Goal: Check status: Check status

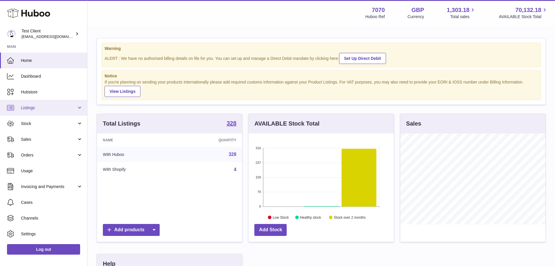
scroll to position [91, 147]
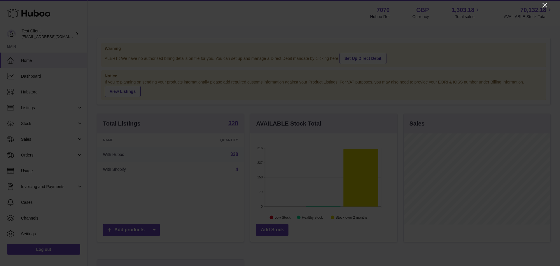
click at [544, 5] on icon "Close" at bounding box center [544, 5] width 5 height 5
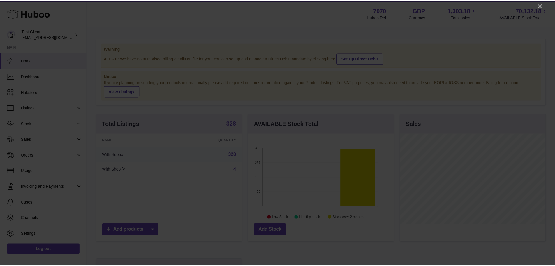
scroll to position [291456, 291402]
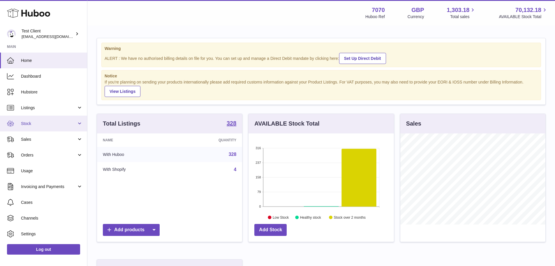
click at [34, 122] on span "Stock" at bounding box center [49, 124] width 56 height 6
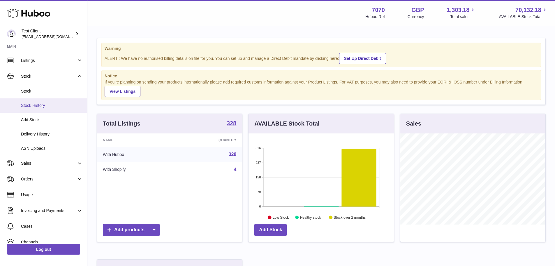
scroll to position [48, 0]
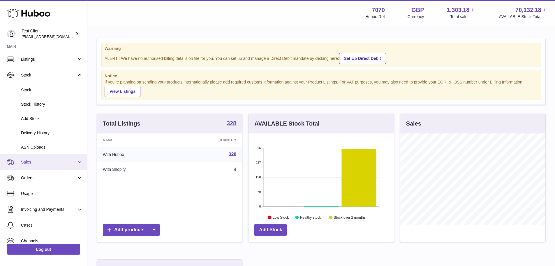
click at [38, 159] on link "Sales" at bounding box center [43, 162] width 87 height 16
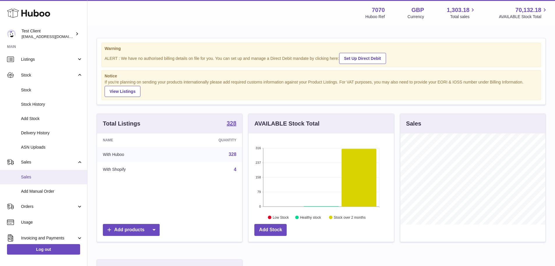
click at [36, 177] on span "Sales" at bounding box center [52, 177] width 62 height 6
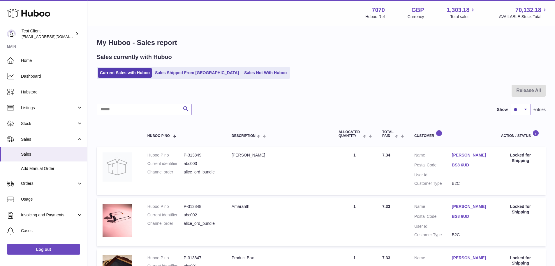
drag, startPoint x: 301, startPoint y: 99, endPoint x: 115, endPoint y: 91, distance: 186.8
click at [115, 91] on div at bounding box center [321, 94] width 449 height 19
click at [180, 75] on link "Sales Shipped From [GEOGRAPHIC_DATA]" at bounding box center [197, 73] width 88 height 10
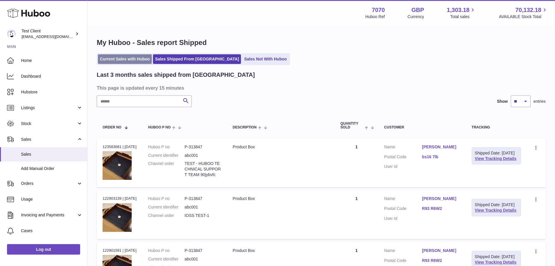
click at [125, 61] on link "Current Sales with Huboo" at bounding box center [125, 59] width 54 height 10
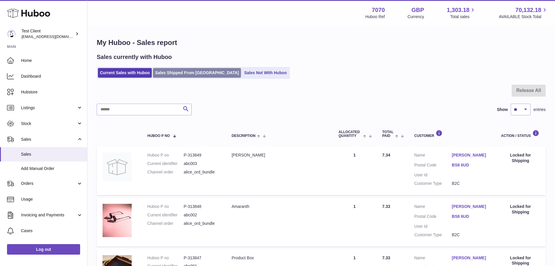
click at [183, 69] on link "Sales Shipped From Huboo" at bounding box center [197, 73] width 88 height 10
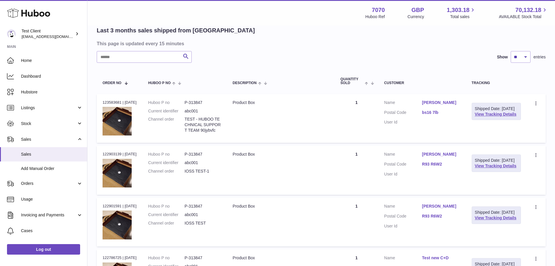
scroll to position [45, 0]
click at [489, 116] on link "View Tracking Details" at bounding box center [496, 113] width 42 height 5
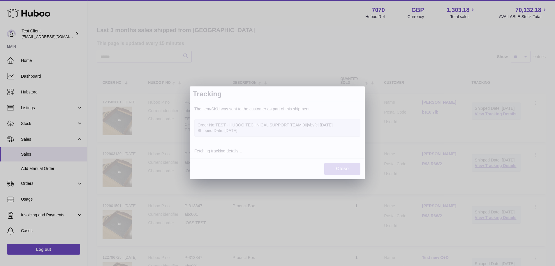
click at [347, 171] on button "Close" at bounding box center [342, 169] width 36 height 12
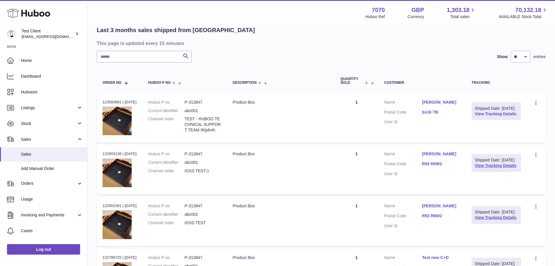
click at [491, 116] on link "View Tracking Details" at bounding box center [496, 113] width 42 height 5
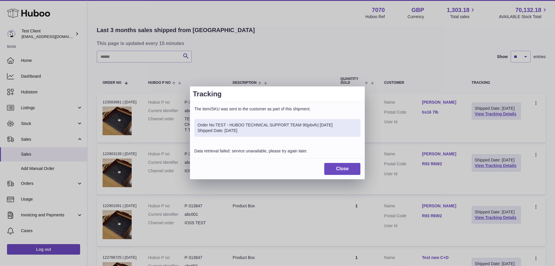
click at [242, 131] on div "Shipped Date: 27th Aug 2025" at bounding box center [278, 131] width 160 height 6
click at [345, 171] on button "Close" at bounding box center [342, 169] width 36 height 12
